Goal: Task Accomplishment & Management: Use online tool/utility

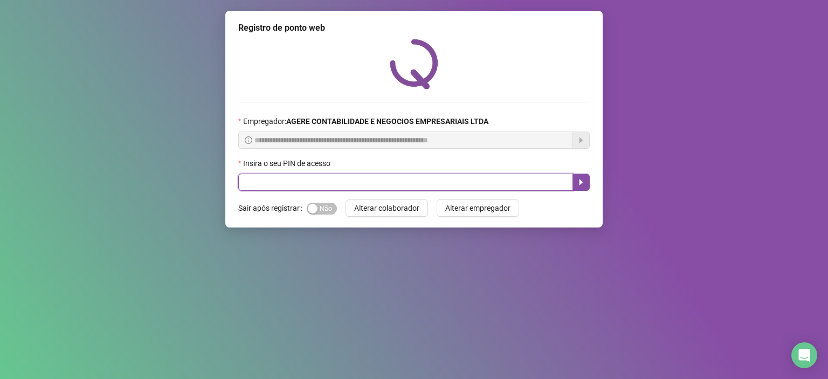
click at [282, 185] on input "text" at bounding box center [405, 182] width 335 height 17
type input "*"
click at [282, 185] on input "*" at bounding box center [405, 182] width 335 height 17
click at [282, 185] on input "text" at bounding box center [405, 182] width 335 height 17
type input "*****"
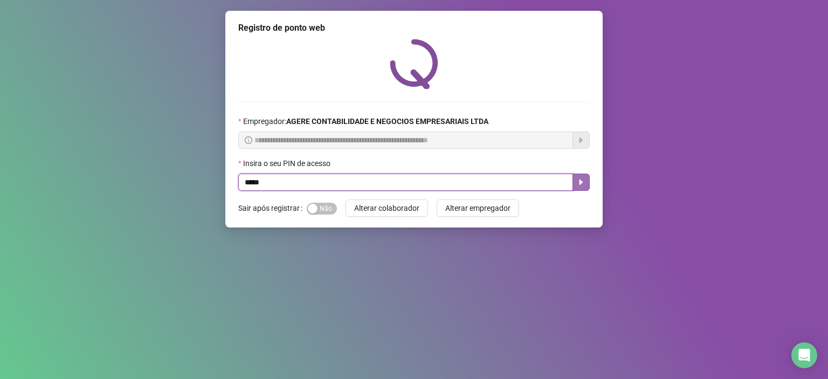
click at [584, 181] on icon "caret-right" at bounding box center [581, 182] width 9 height 9
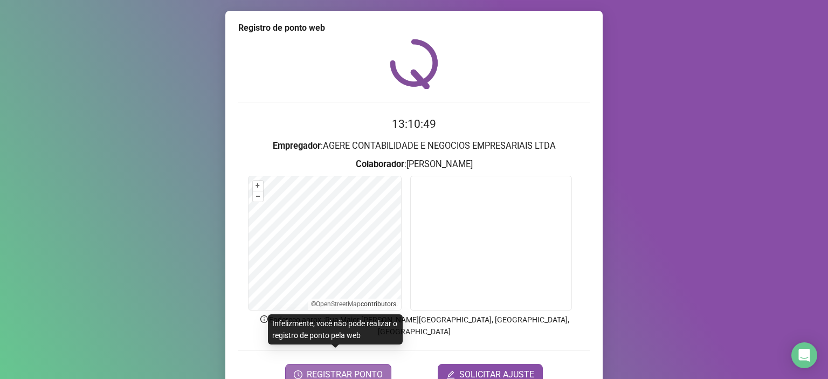
click at [344, 368] on span "REGISTRAR PONTO" at bounding box center [345, 374] width 76 height 13
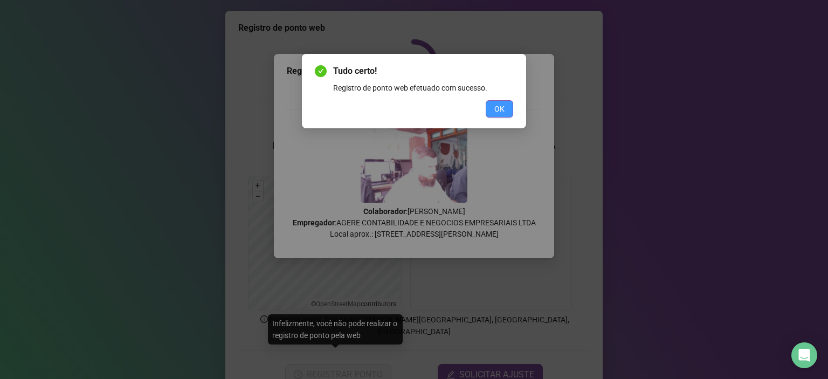
click at [500, 102] on button "OK" at bounding box center [499, 108] width 27 height 17
